Goal: Transaction & Acquisition: Download file/media

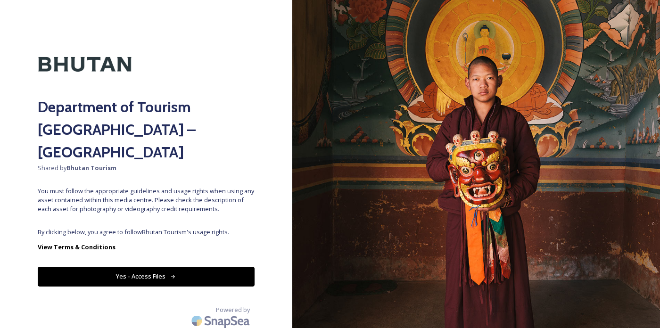
click at [89, 267] on button "Yes - Access Files" at bounding box center [146, 276] width 217 height 19
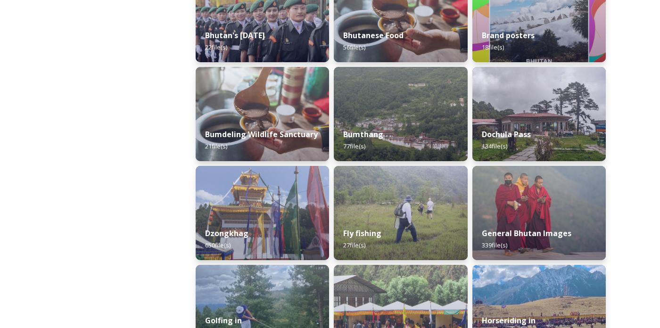
scroll to position [283, 0]
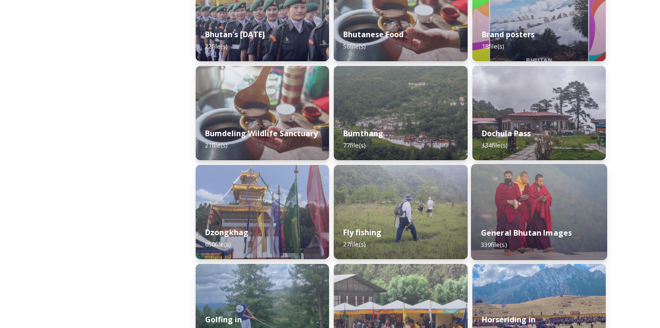
click at [590, 246] on div "General Bhutan Images 339 file(s)" at bounding box center [539, 238] width 136 height 43
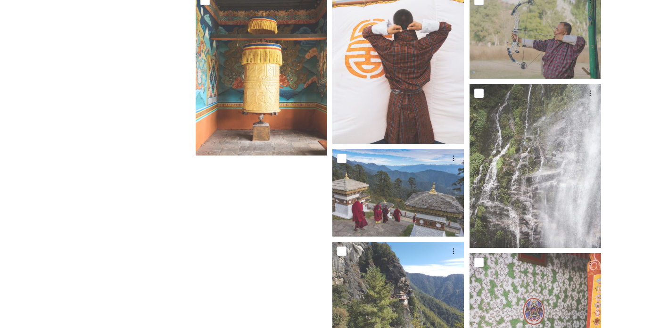
scroll to position [15955, 0]
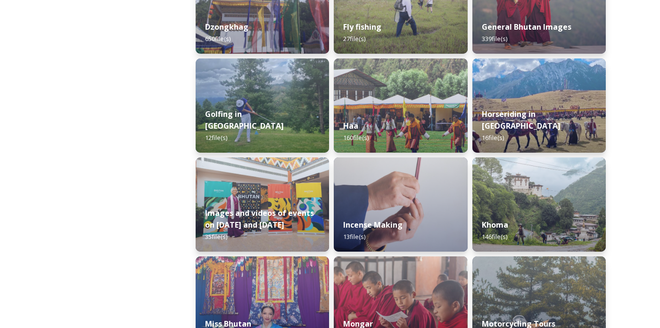
scroll to position [489, 0]
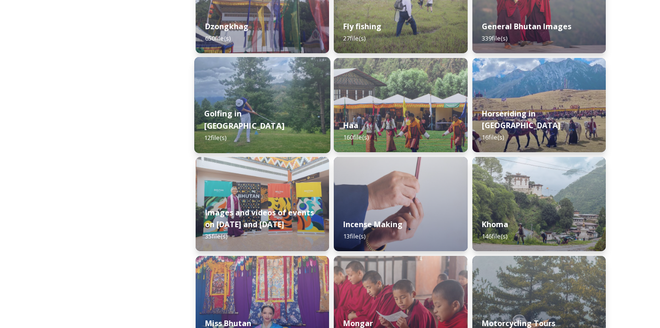
click at [226, 107] on img at bounding box center [262, 105] width 136 height 96
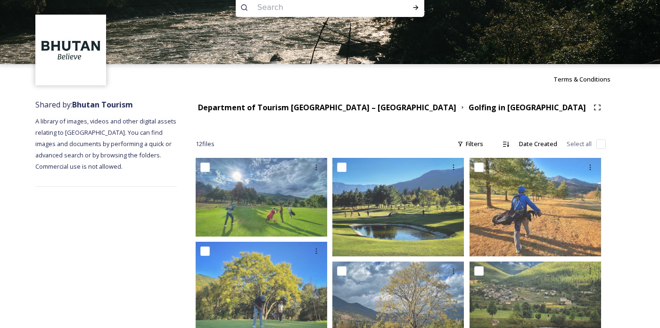
scroll to position [27, 0]
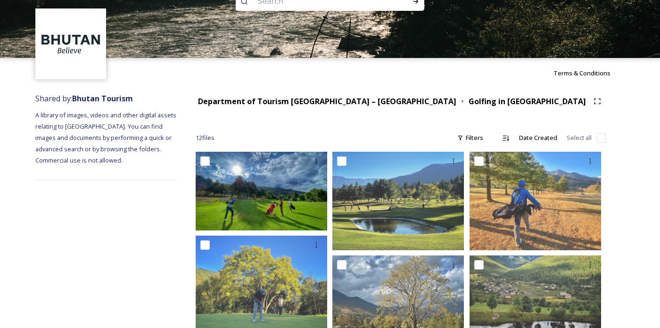
click at [238, 198] on img at bounding box center [261, 191] width 131 height 79
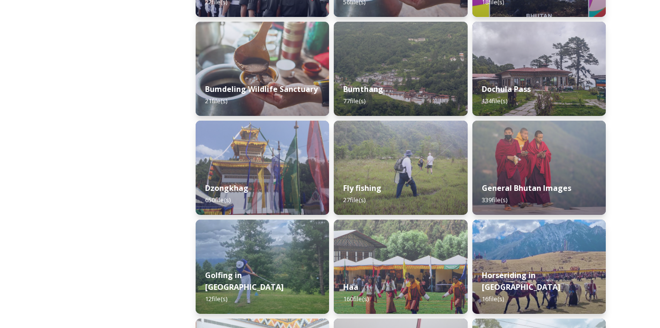
scroll to position [401, 0]
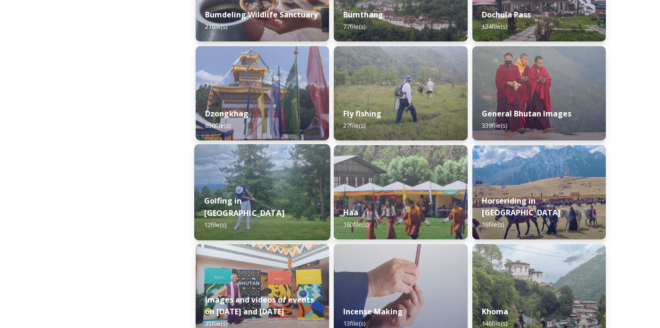
click at [231, 197] on img at bounding box center [262, 192] width 136 height 96
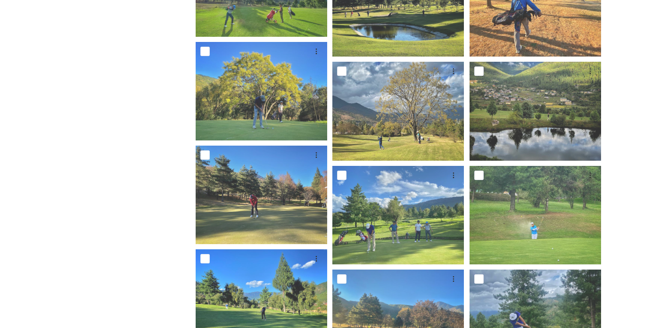
scroll to position [221, 0]
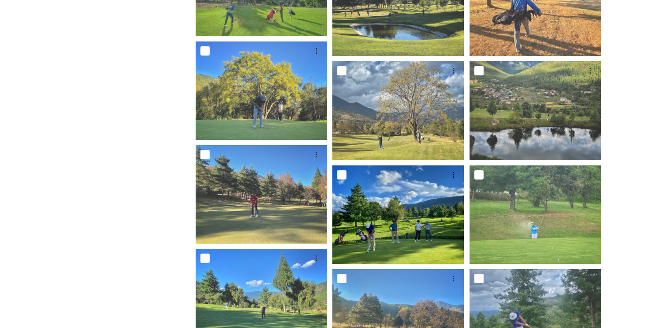
click at [365, 234] on img at bounding box center [397, 214] width 131 height 98
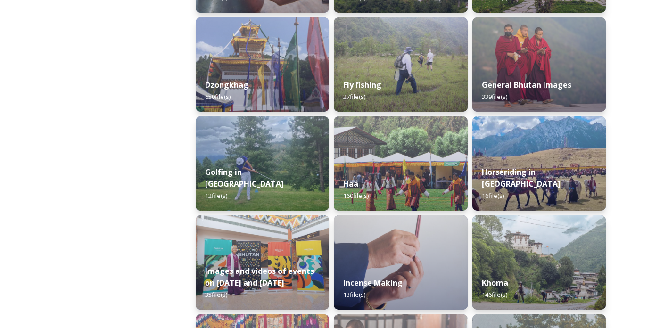
scroll to position [529, 0]
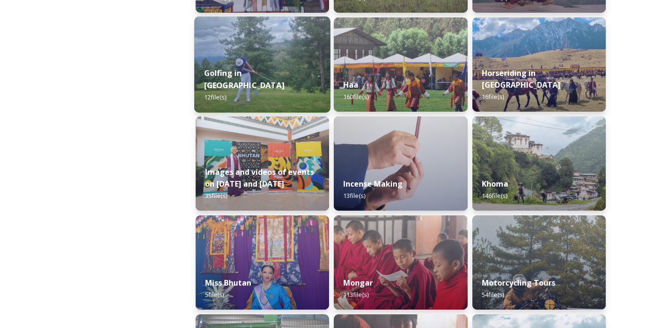
click at [222, 88] on strong "Golfing in [GEOGRAPHIC_DATA]" at bounding box center [244, 79] width 80 height 23
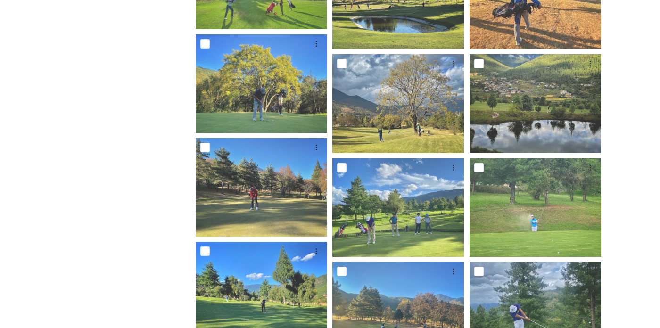
scroll to position [251, 0]
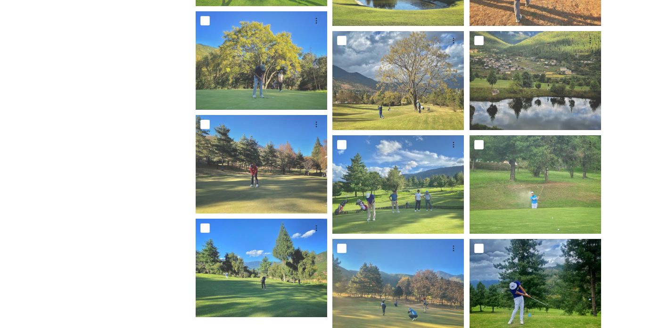
click at [566, 300] on img at bounding box center [534, 288] width 131 height 98
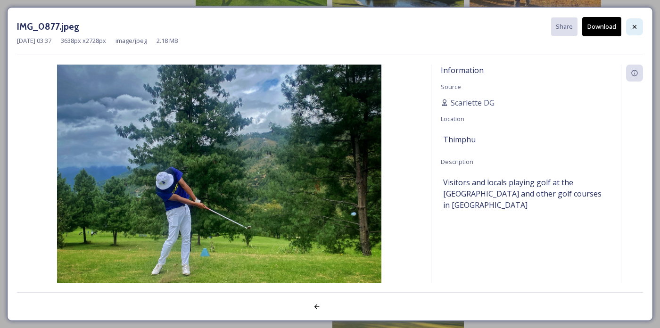
click at [638, 27] on icon at bounding box center [635, 27] width 8 height 8
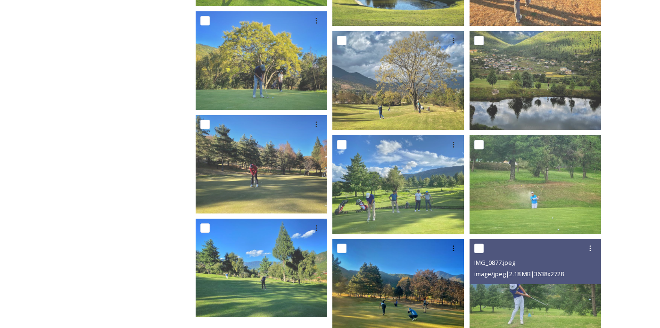
click at [429, 303] on img at bounding box center [397, 288] width 131 height 98
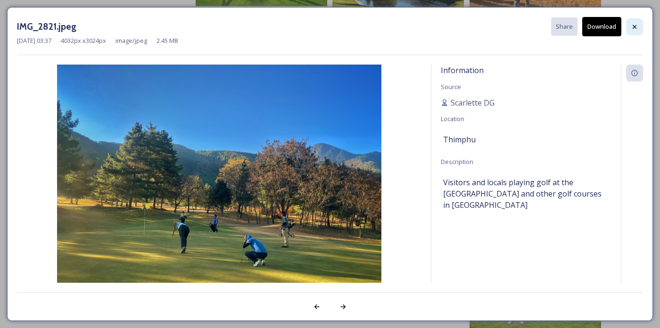
click at [636, 27] on icon at bounding box center [635, 27] width 8 height 8
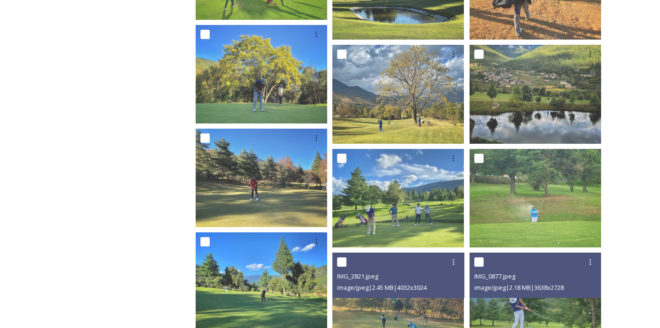
scroll to position [235, 0]
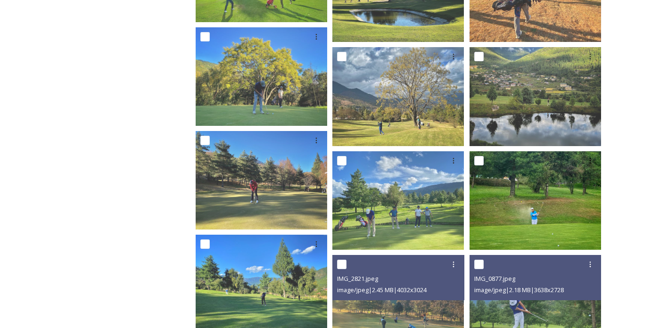
click at [523, 207] on img at bounding box center [534, 200] width 131 height 98
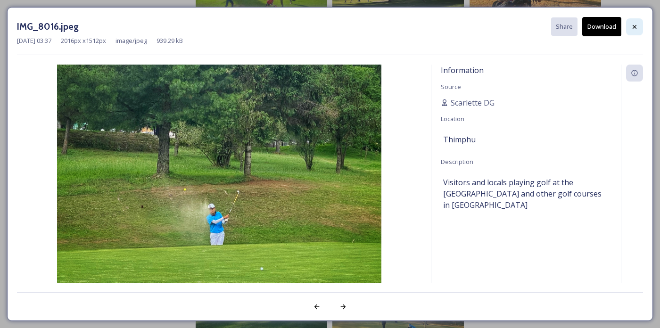
click at [641, 25] on div at bounding box center [634, 26] width 17 height 17
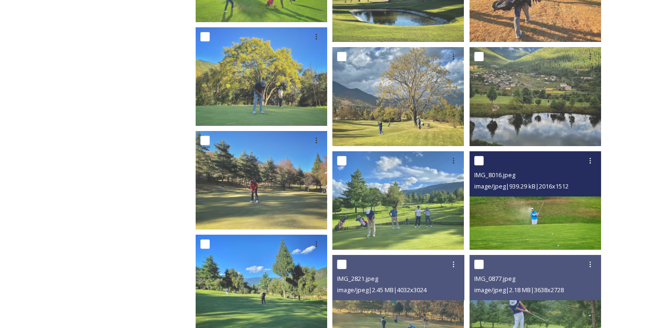
click at [521, 173] on div "IMG_8016.jpeg" at bounding box center [536, 174] width 124 height 11
click at [542, 209] on img at bounding box center [534, 200] width 131 height 98
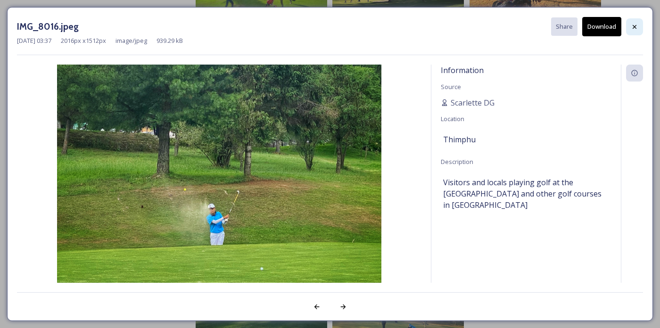
click at [636, 27] on icon at bounding box center [635, 27] width 8 height 8
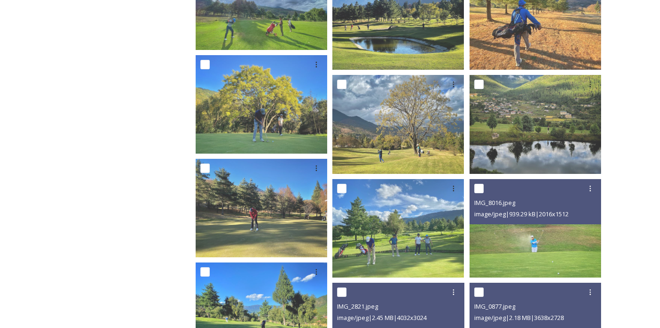
scroll to position [207, 0]
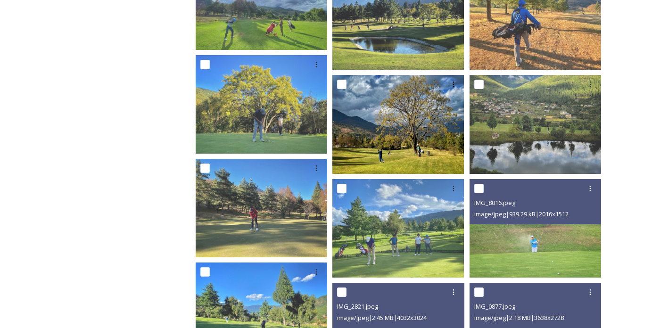
click at [444, 153] on img at bounding box center [397, 124] width 131 height 98
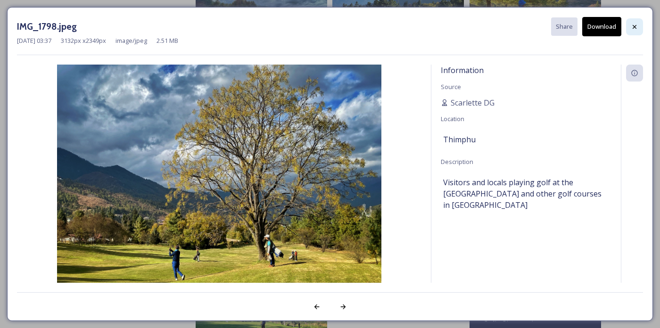
click at [640, 20] on div at bounding box center [634, 26] width 17 height 17
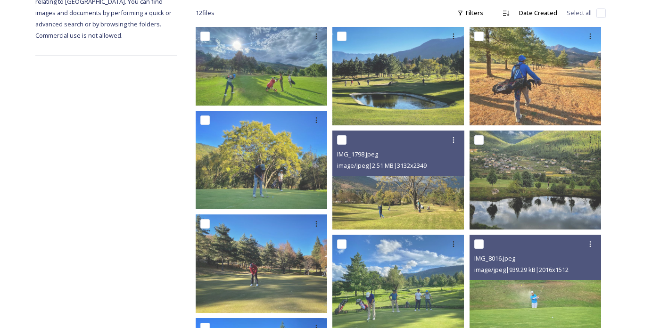
scroll to position [151, 0]
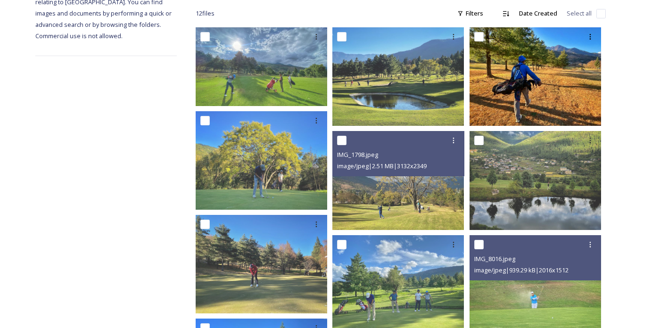
click at [548, 111] on img at bounding box center [534, 76] width 131 height 98
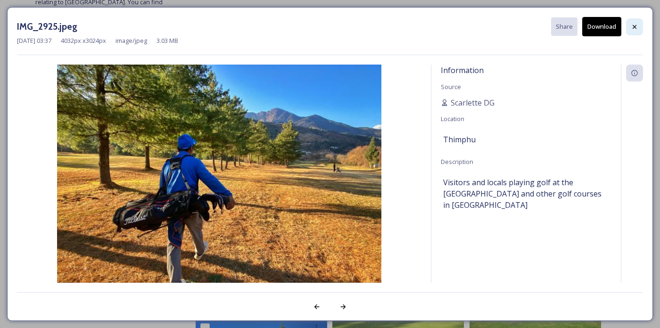
click at [640, 24] on div at bounding box center [634, 26] width 17 height 17
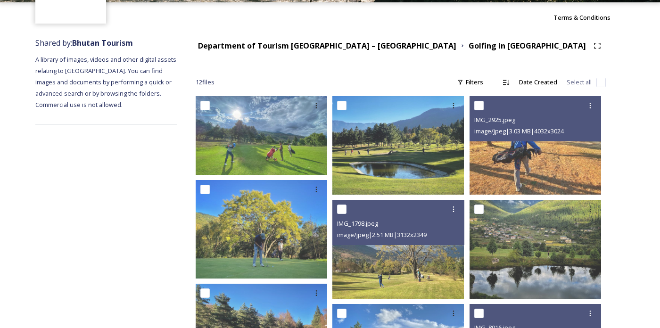
scroll to position [79, 0]
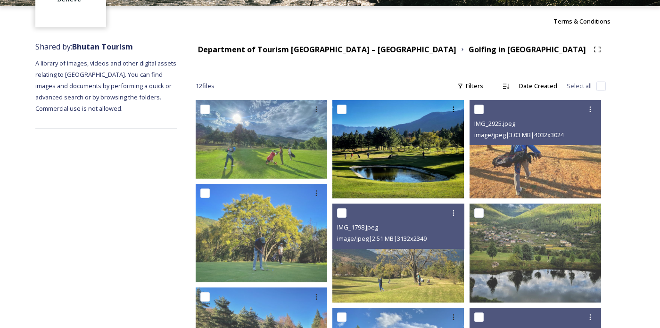
click at [441, 174] on img at bounding box center [397, 149] width 131 height 98
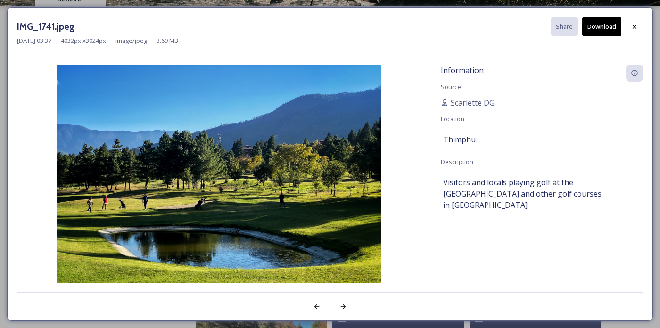
click at [604, 29] on button "Download" at bounding box center [601, 26] width 39 height 19
click at [638, 25] on div at bounding box center [634, 26] width 17 height 17
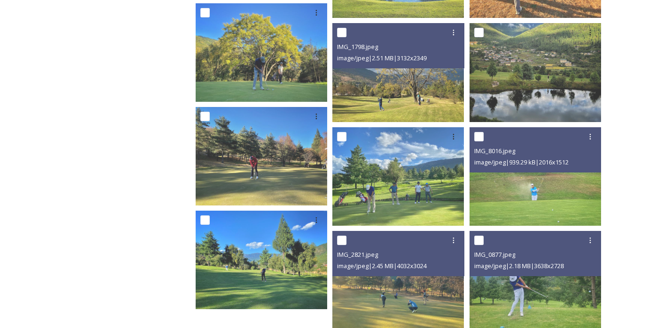
scroll to position [281, 0]
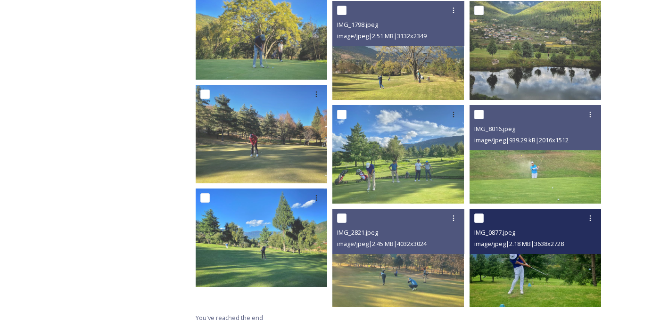
click at [523, 276] on img at bounding box center [534, 258] width 131 height 98
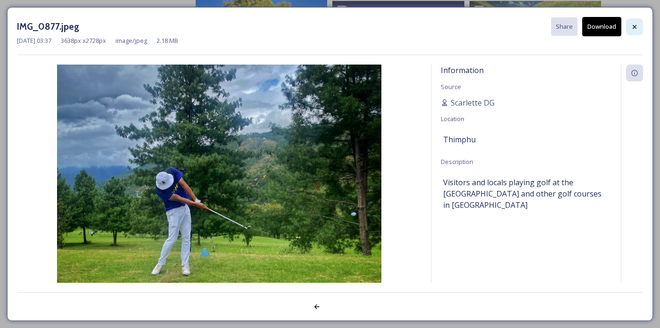
click at [639, 27] on div at bounding box center [634, 26] width 17 height 17
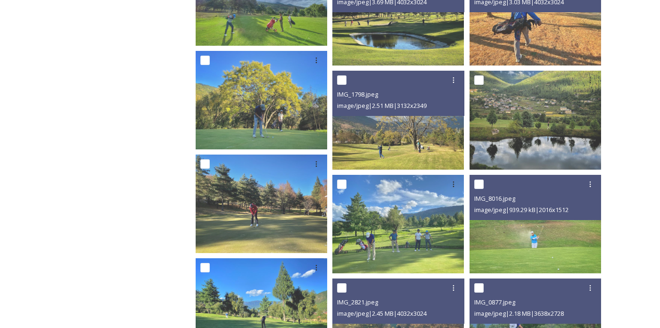
scroll to position [210, 0]
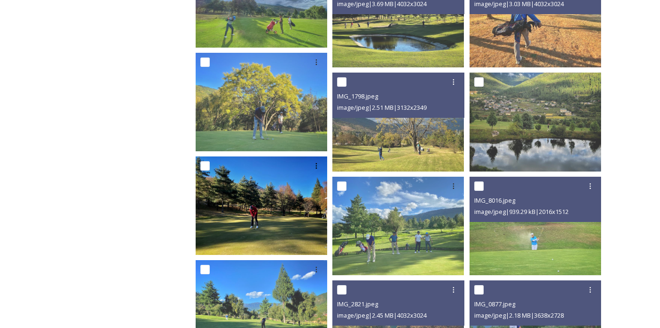
click at [246, 219] on img at bounding box center [261, 205] width 131 height 98
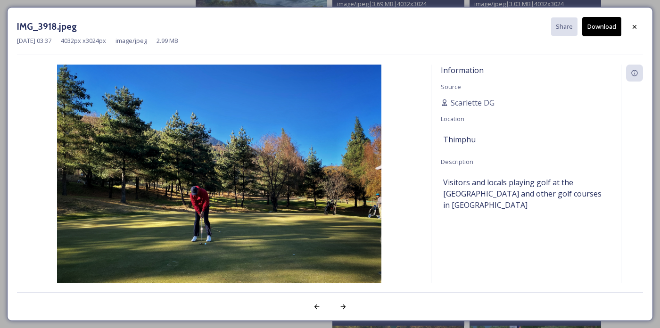
click at [612, 25] on button "Download" at bounding box center [601, 26] width 39 height 19
click at [639, 24] on div at bounding box center [634, 26] width 17 height 17
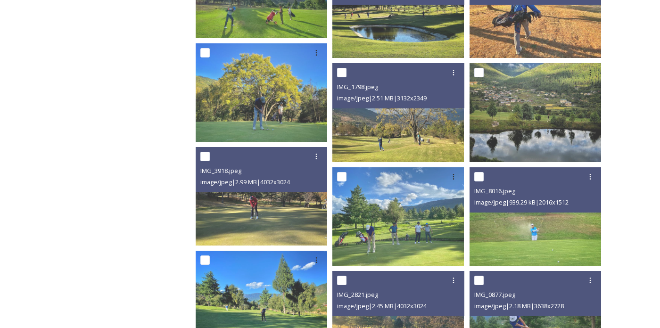
scroll to position [219, 0]
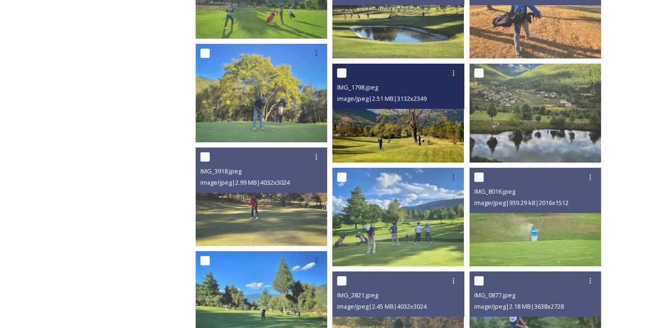
click at [438, 149] on img at bounding box center [397, 113] width 131 height 98
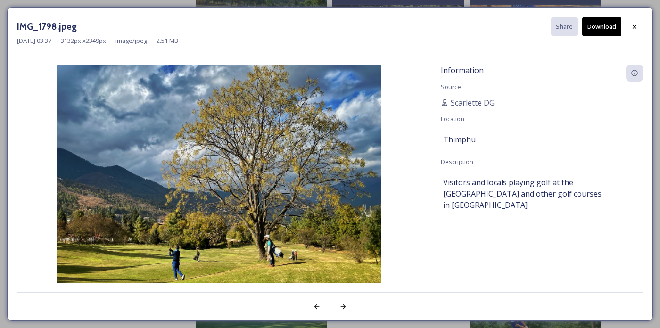
click at [97, 216] on img at bounding box center [219, 186] width 404 height 243
click at [95, 215] on img at bounding box center [219, 186] width 404 height 243
click at [369, 223] on img at bounding box center [219, 186] width 404 height 243
click at [605, 29] on button "Download" at bounding box center [601, 26] width 39 height 19
click at [638, 27] on icon at bounding box center [635, 27] width 8 height 8
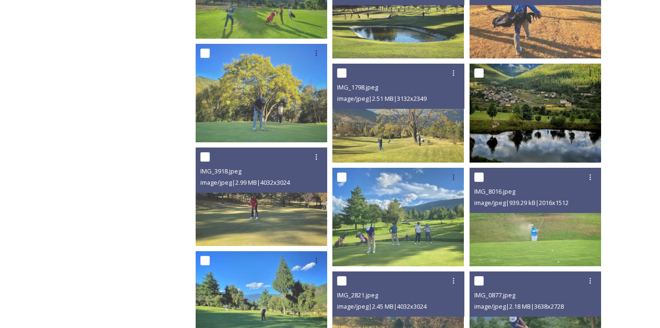
click at [541, 123] on img at bounding box center [534, 113] width 131 height 98
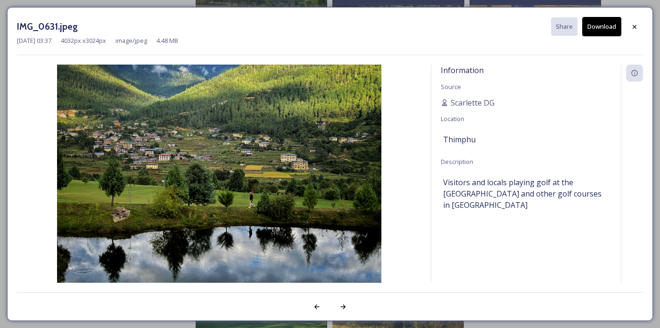
click at [618, 21] on button "Download" at bounding box center [601, 26] width 39 height 19
click at [639, 25] on div at bounding box center [634, 26] width 17 height 17
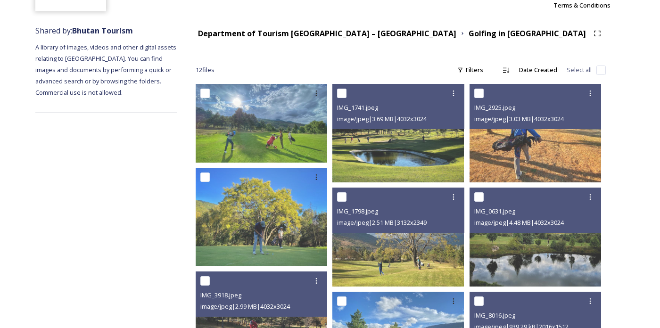
scroll to position [95, 0]
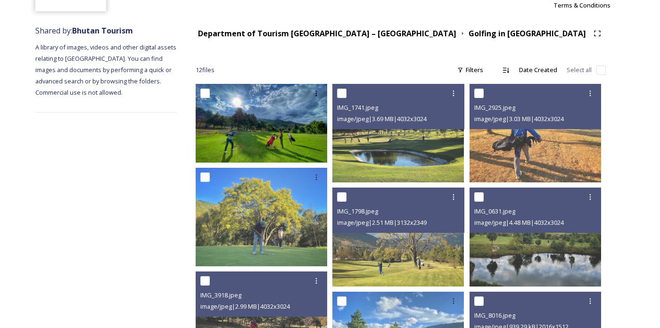
click at [222, 140] on img at bounding box center [261, 123] width 131 height 79
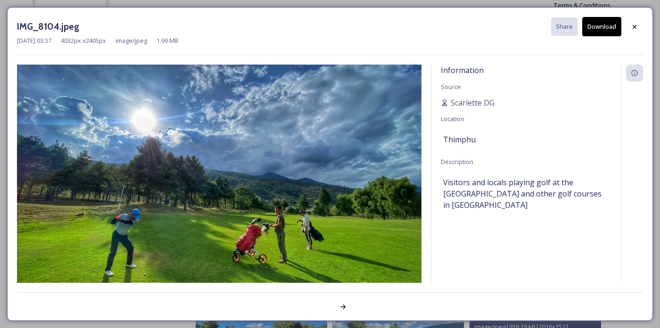
click at [611, 23] on button "Download" at bounding box center [601, 26] width 39 height 19
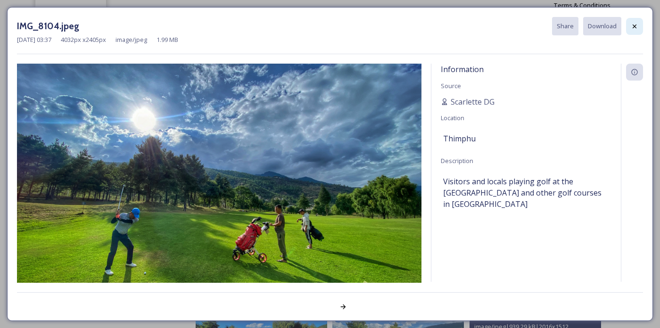
click at [639, 25] on div at bounding box center [634, 26] width 17 height 17
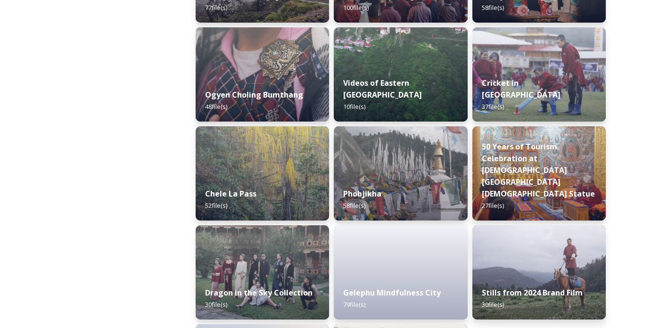
scroll to position [1579, 0]
